Goal: Task Accomplishment & Management: Manage account settings

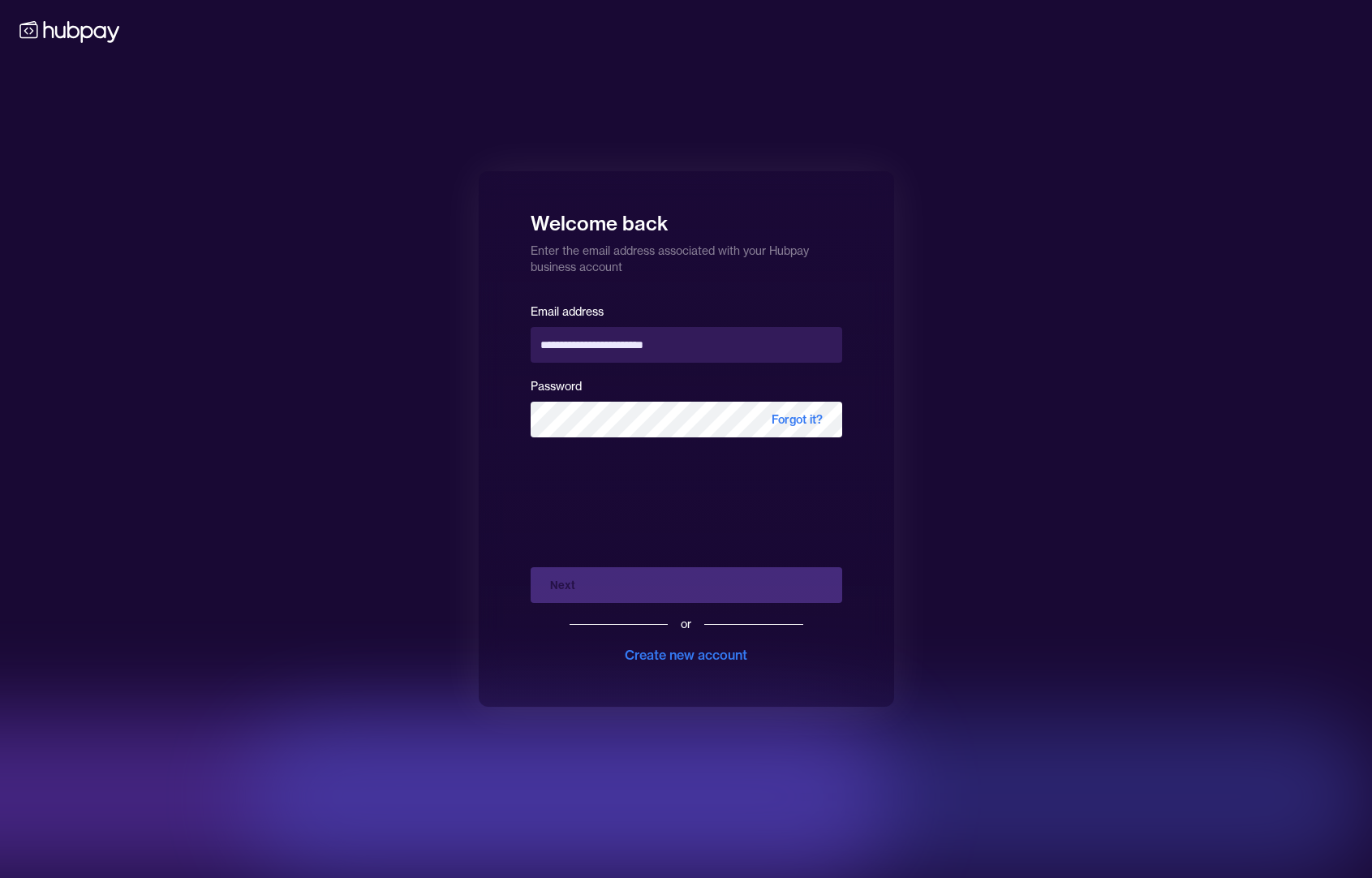
type input "**********"
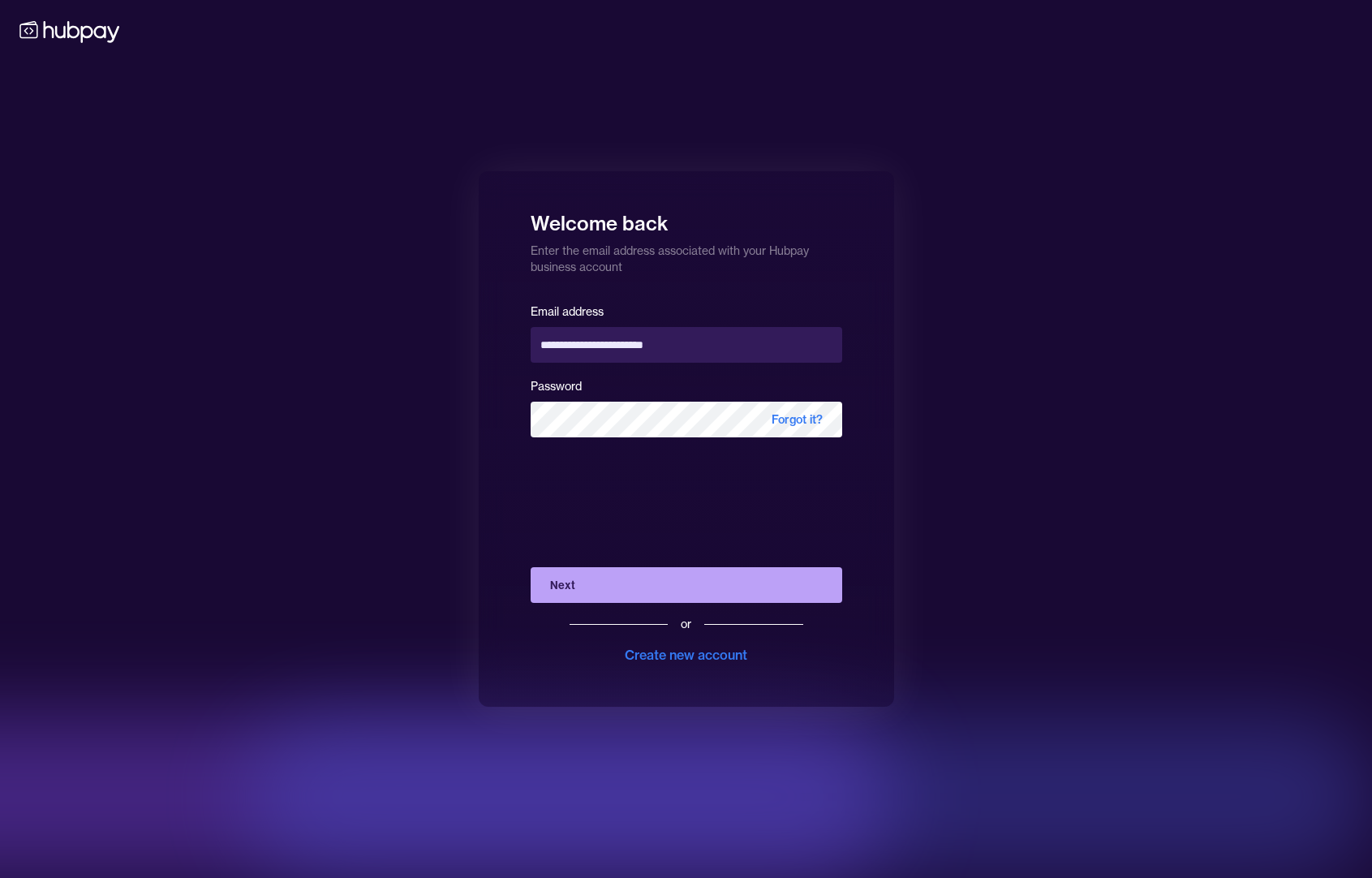
click at [661, 584] on button "Next" at bounding box center [686, 585] width 312 height 36
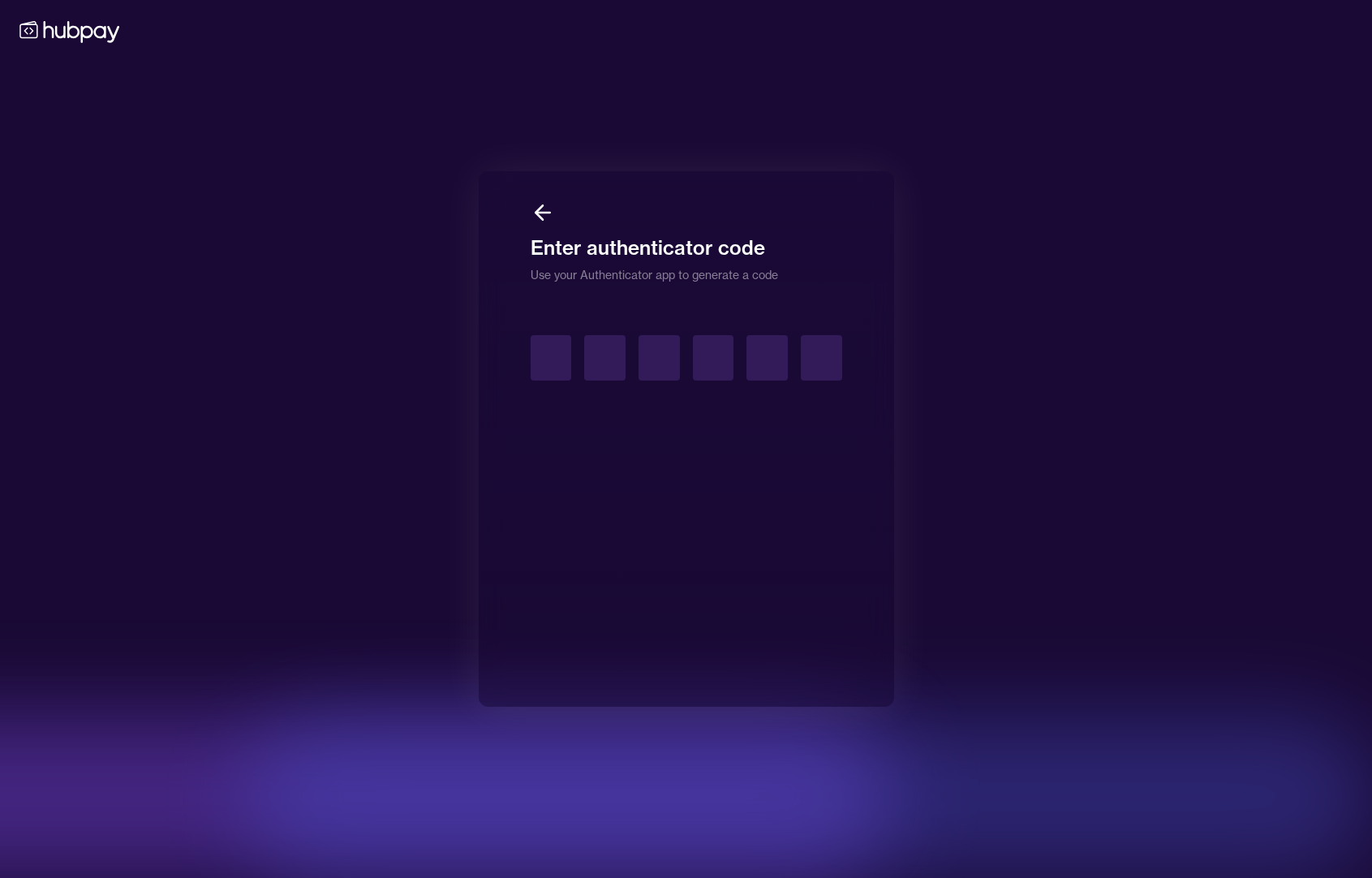
type input "*"
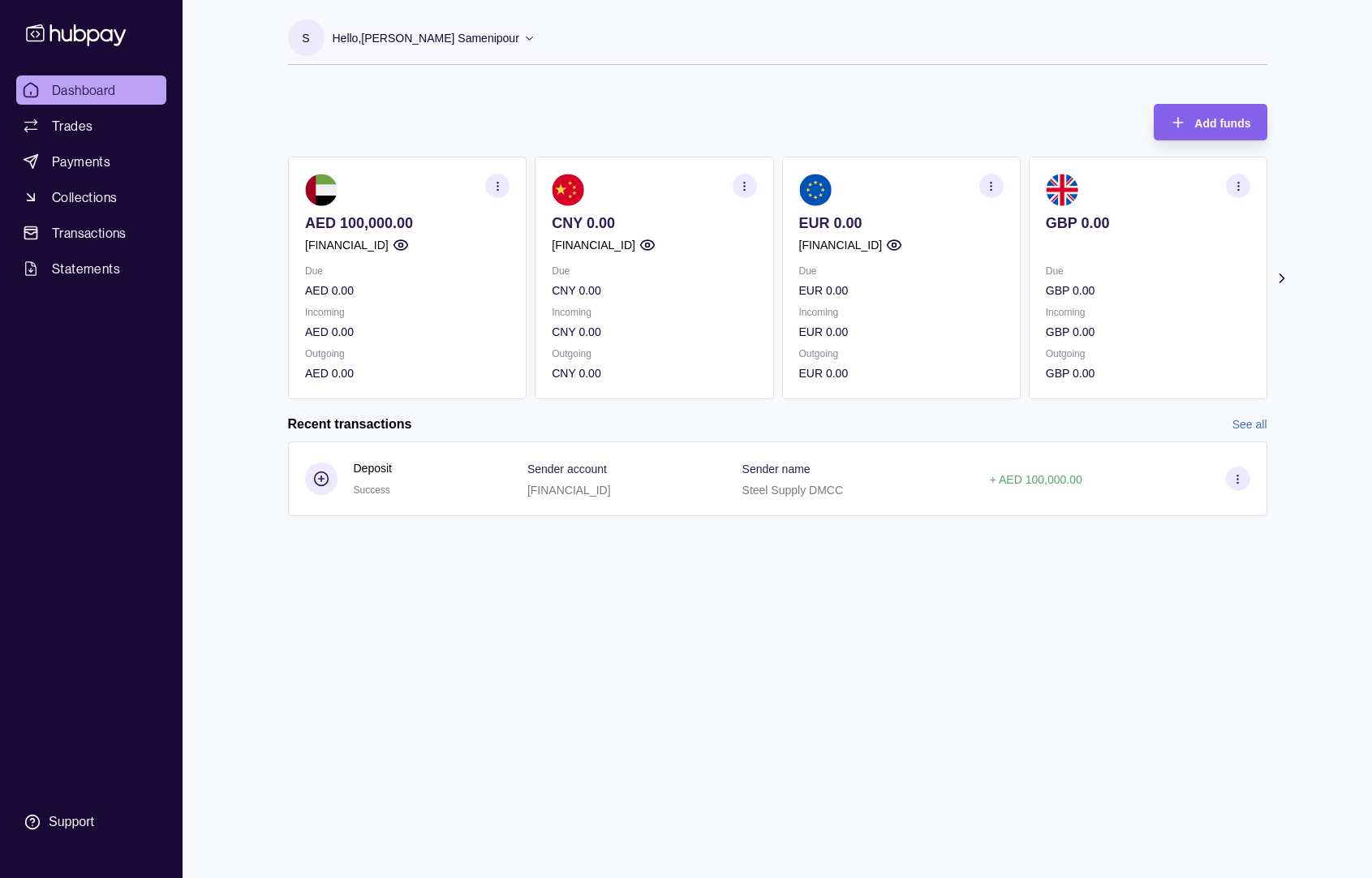
scroll to position [1, 0]
click at [902, 245] on icon "button" at bounding box center [894, 245] width 16 height 16
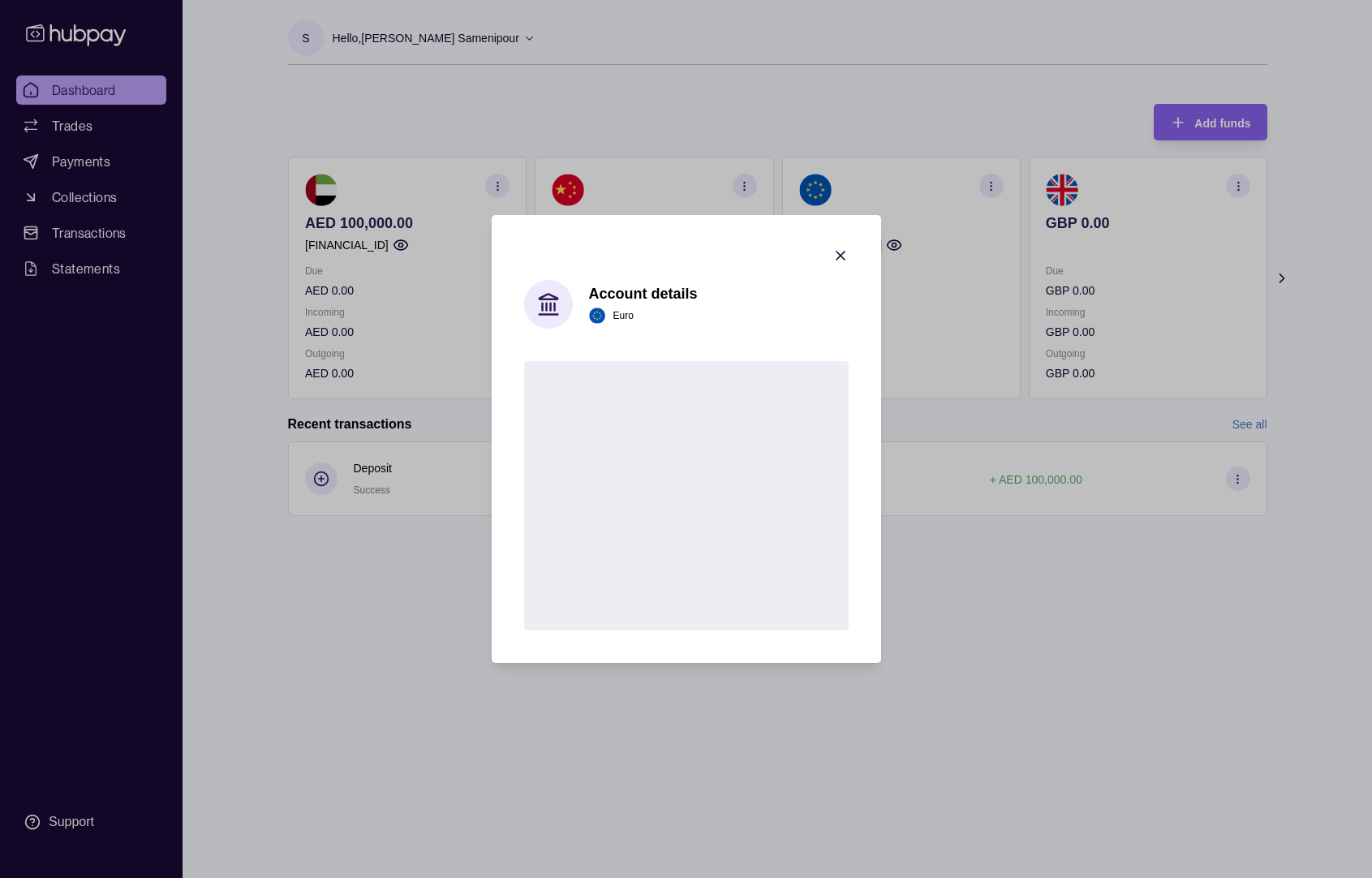
scroll to position [0, 0]
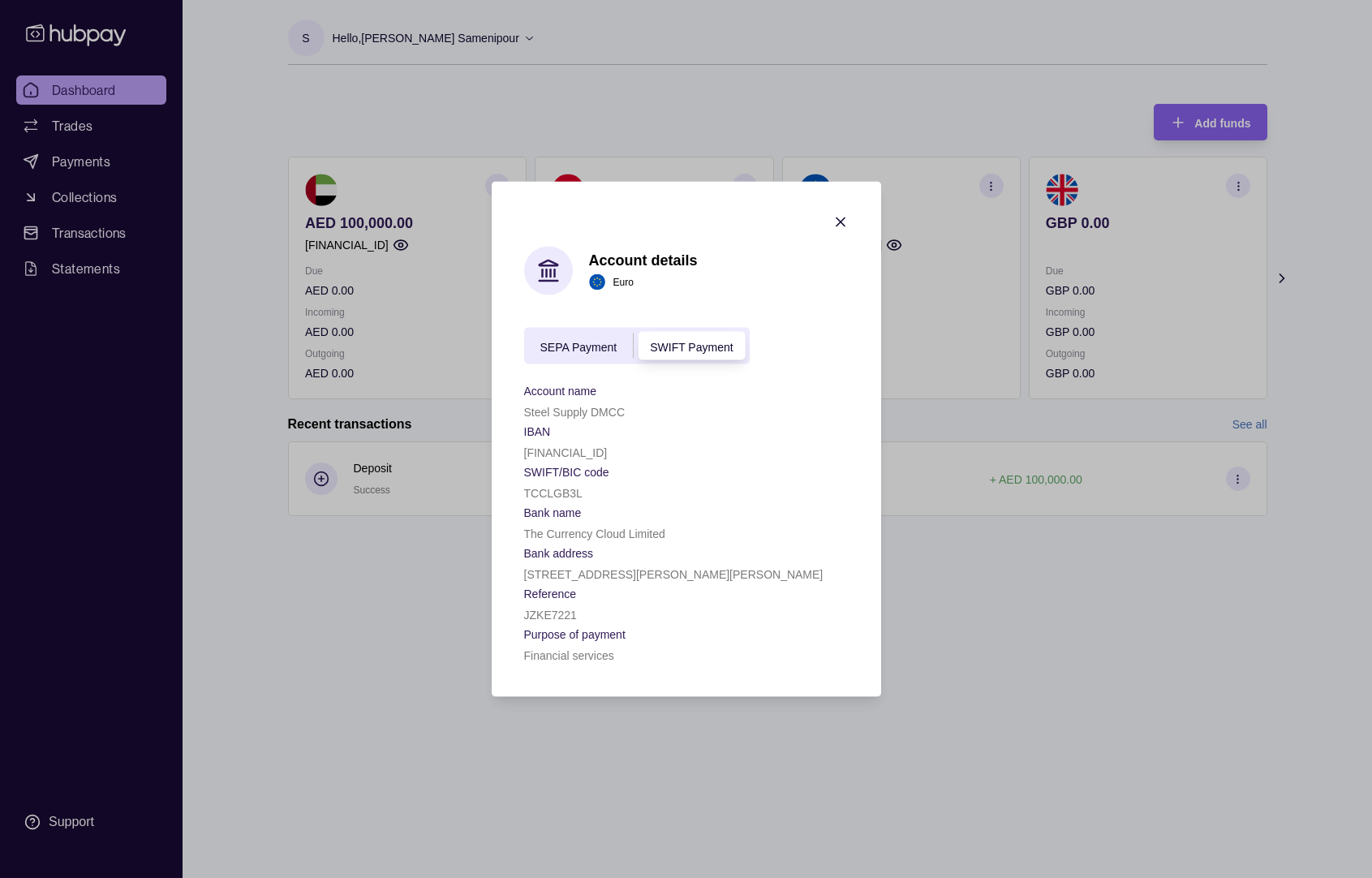
click at [562, 344] on span "SEPA Payment" at bounding box center [580, 347] width 78 height 13
click at [696, 346] on span "SWIFT Payment" at bounding box center [691, 347] width 83 height 13
click at [595, 349] on span "SEPA Payment" at bounding box center [580, 347] width 78 height 13
click at [686, 353] on span "SWIFT Payment" at bounding box center [691, 347] width 83 height 13
click at [837, 223] on icon "button" at bounding box center [841, 222] width 16 height 16
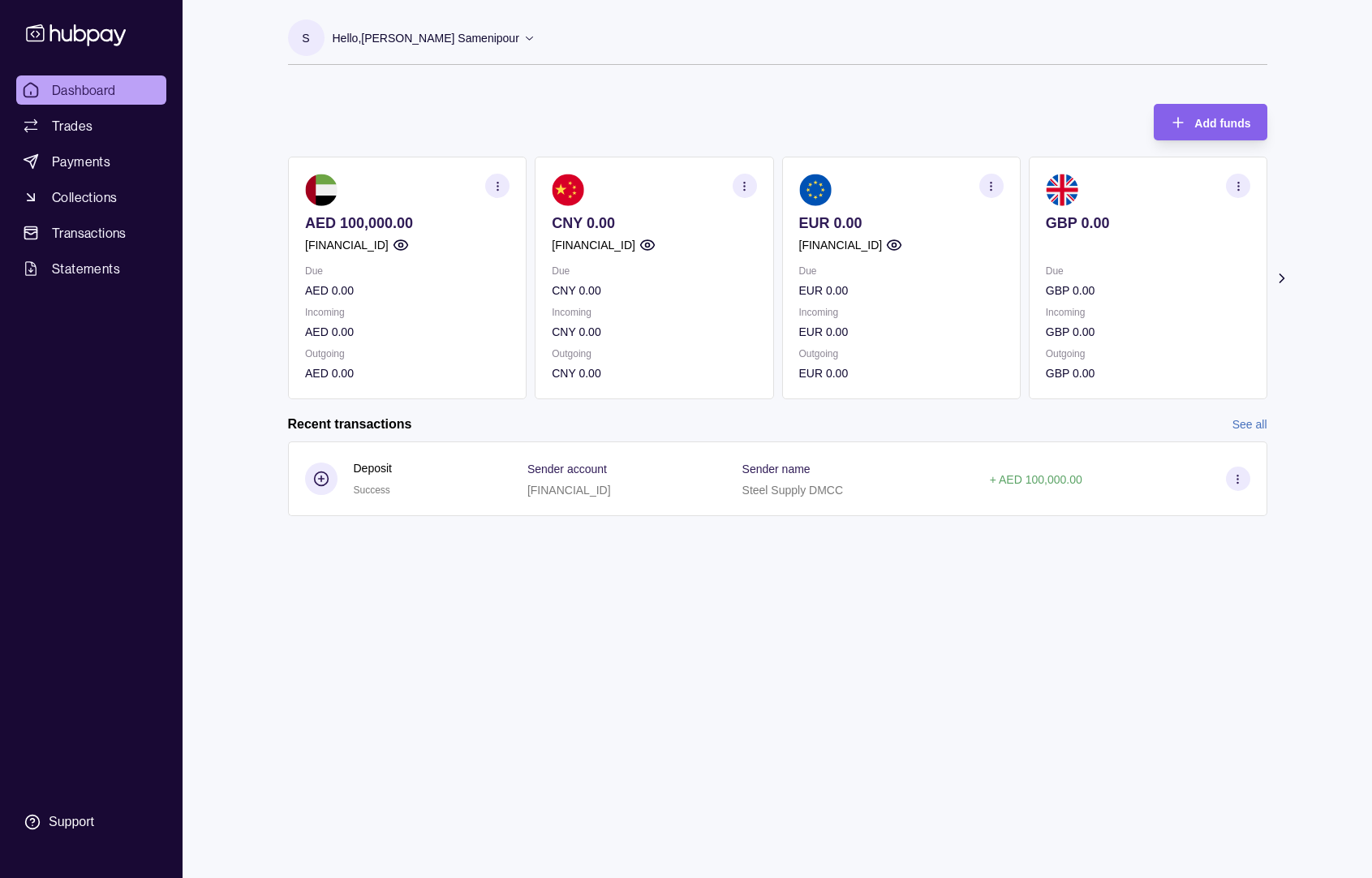
click at [990, 186] on icon "button" at bounding box center [991, 186] width 12 height 12
click at [926, 352] on p "Outgoing" at bounding box center [901, 353] width 204 height 18
click at [1000, 181] on icon "button" at bounding box center [995, 181] width 16 height 16
click at [987, 185] on icon "button" at bounding box center [991, 186] width 12 height 12
click at [888, 228] on link "View account details" at bounding box center [878, 226] width 103 height 18
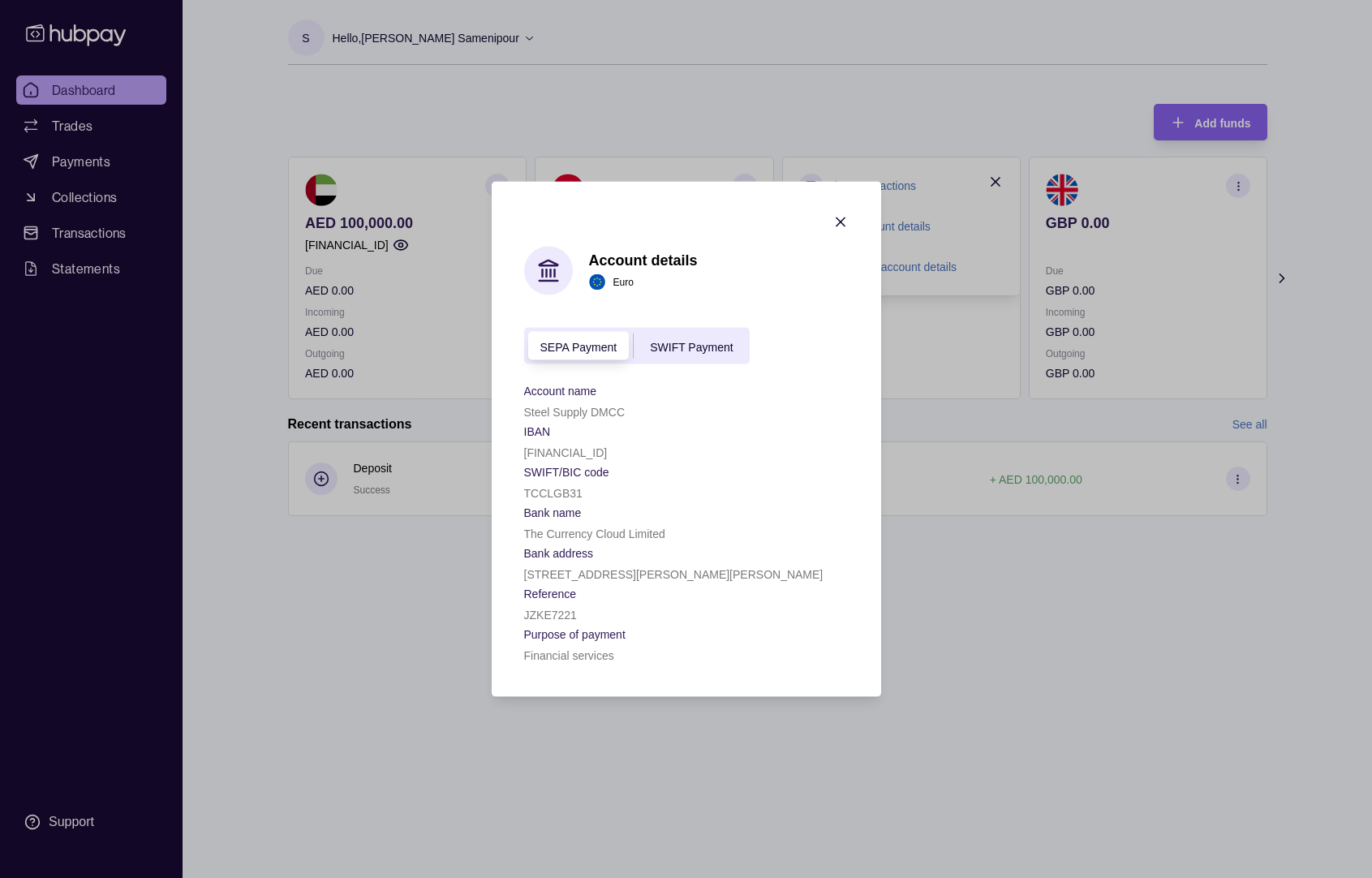
click at [837, 223] on icon "button" at bounding box center [841, 222] width 16 height 16
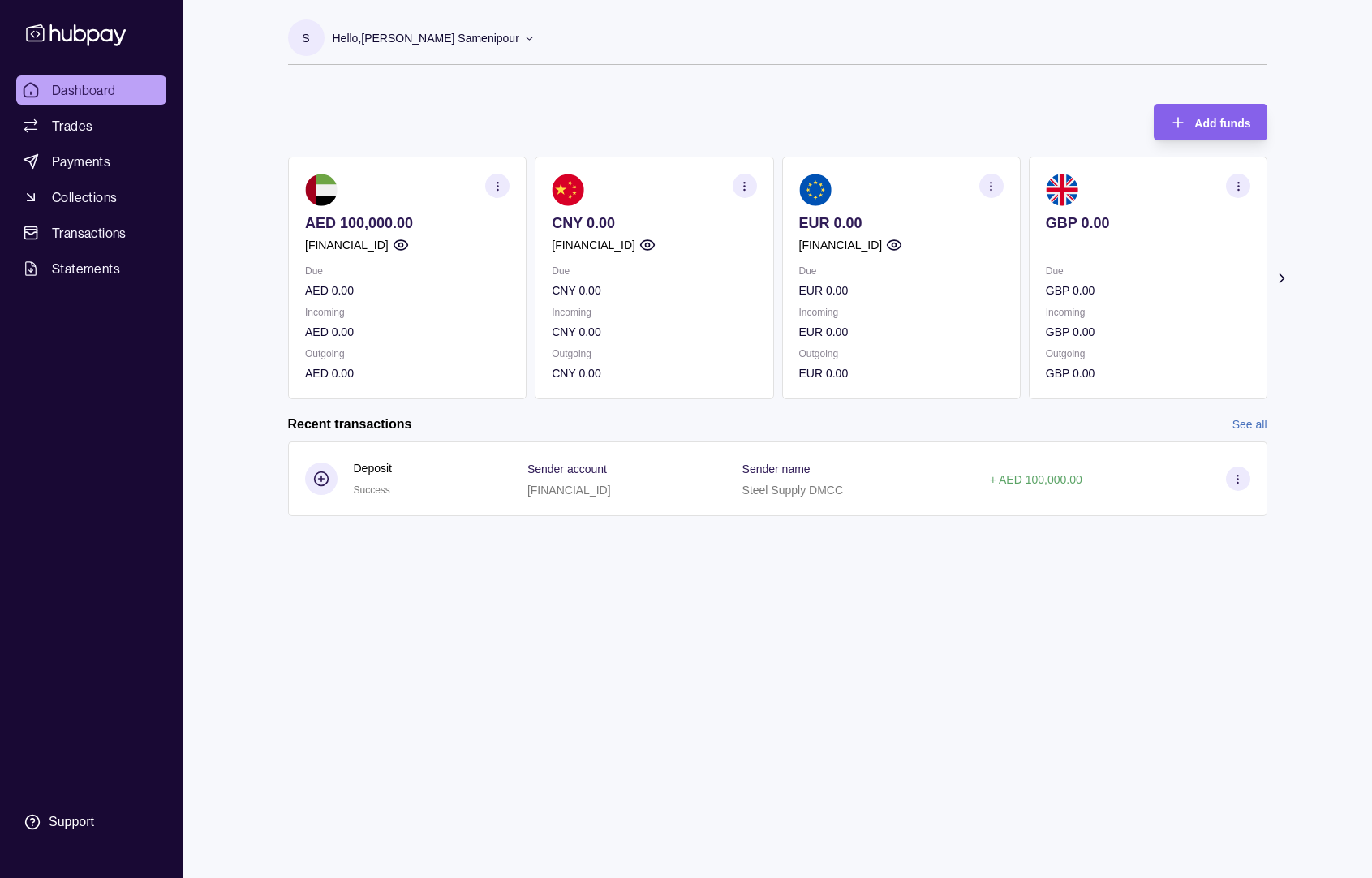
click at [989, 187] on icon "button" at bounding box center [991, 186] width 12 height 12
click at [884, 267] on link "Download account details" at bounding box center [892, 267] width 130 height 18
click at [484, 40] on p "Hello, Seyed Saeed Samenipour" at bounding box center [425, 38] width 186 height 18
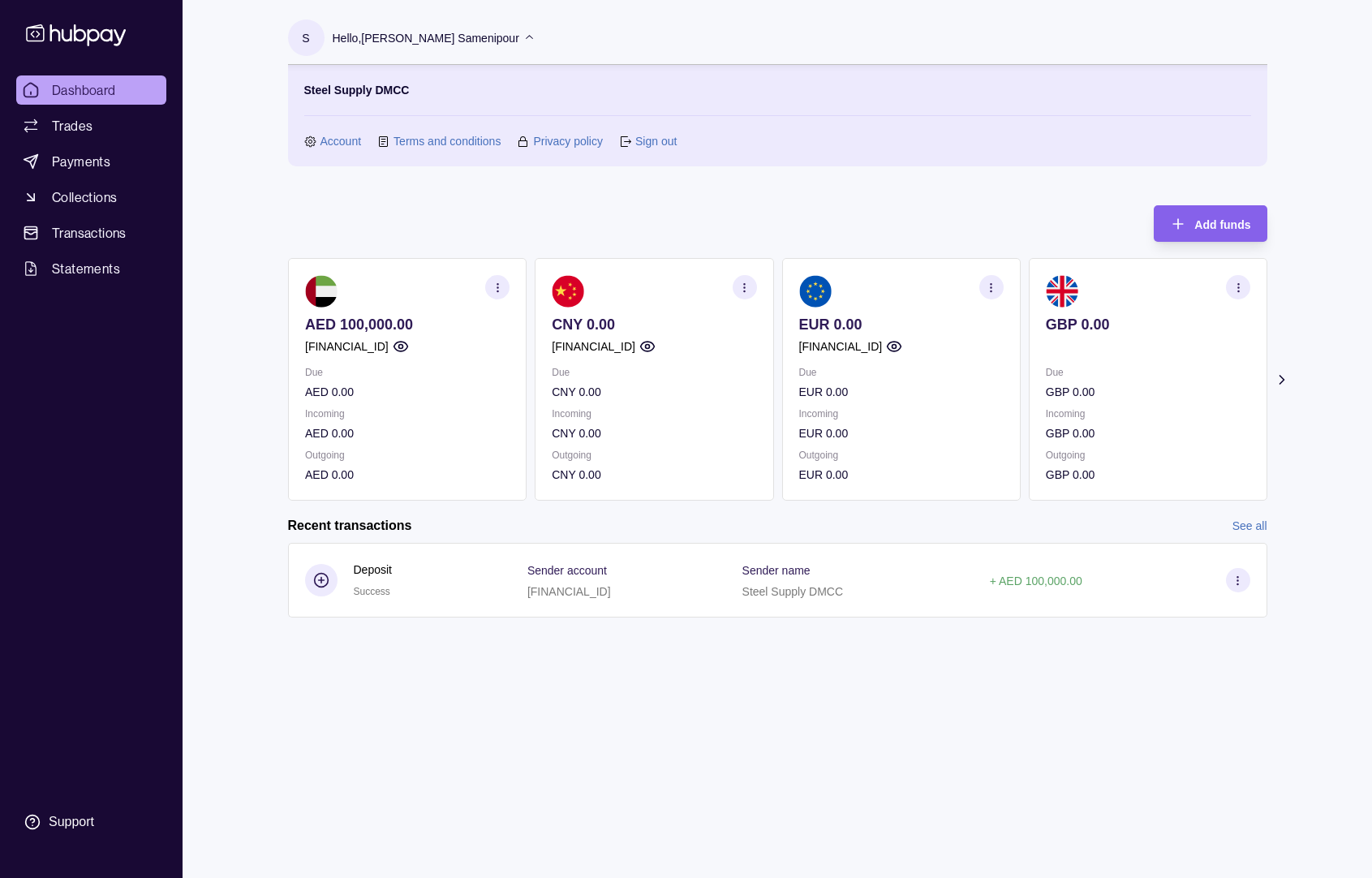
click at [648, 140] on link "Sign out" at bounding box center [656, 141] width 42 height 18
